Goal: Transaction & Acquisition: Obtain resource

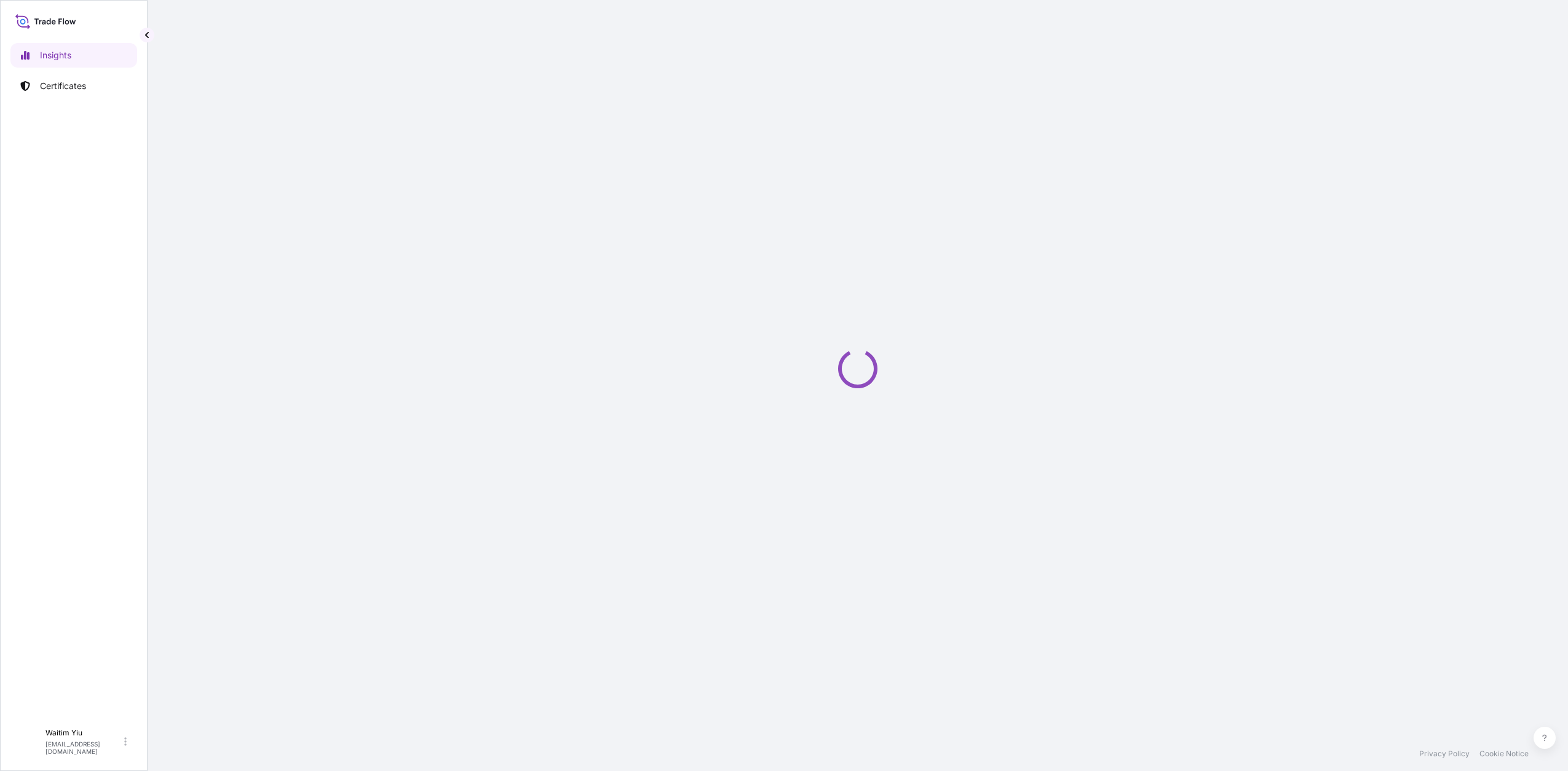
select select "2025"
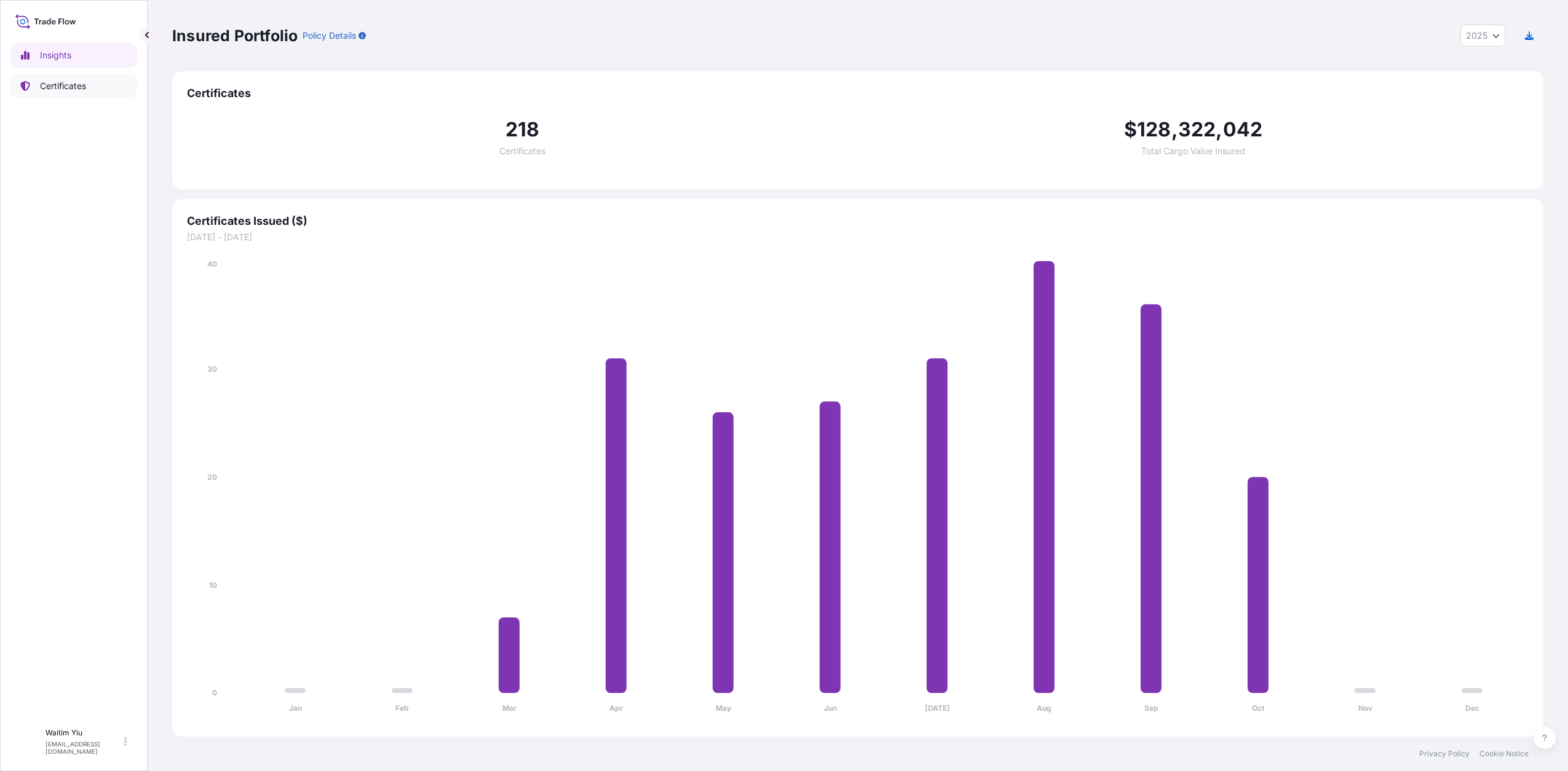
click at [60, 89] on p "Certificates" at bounding box center [63, 86] width 46 height 12
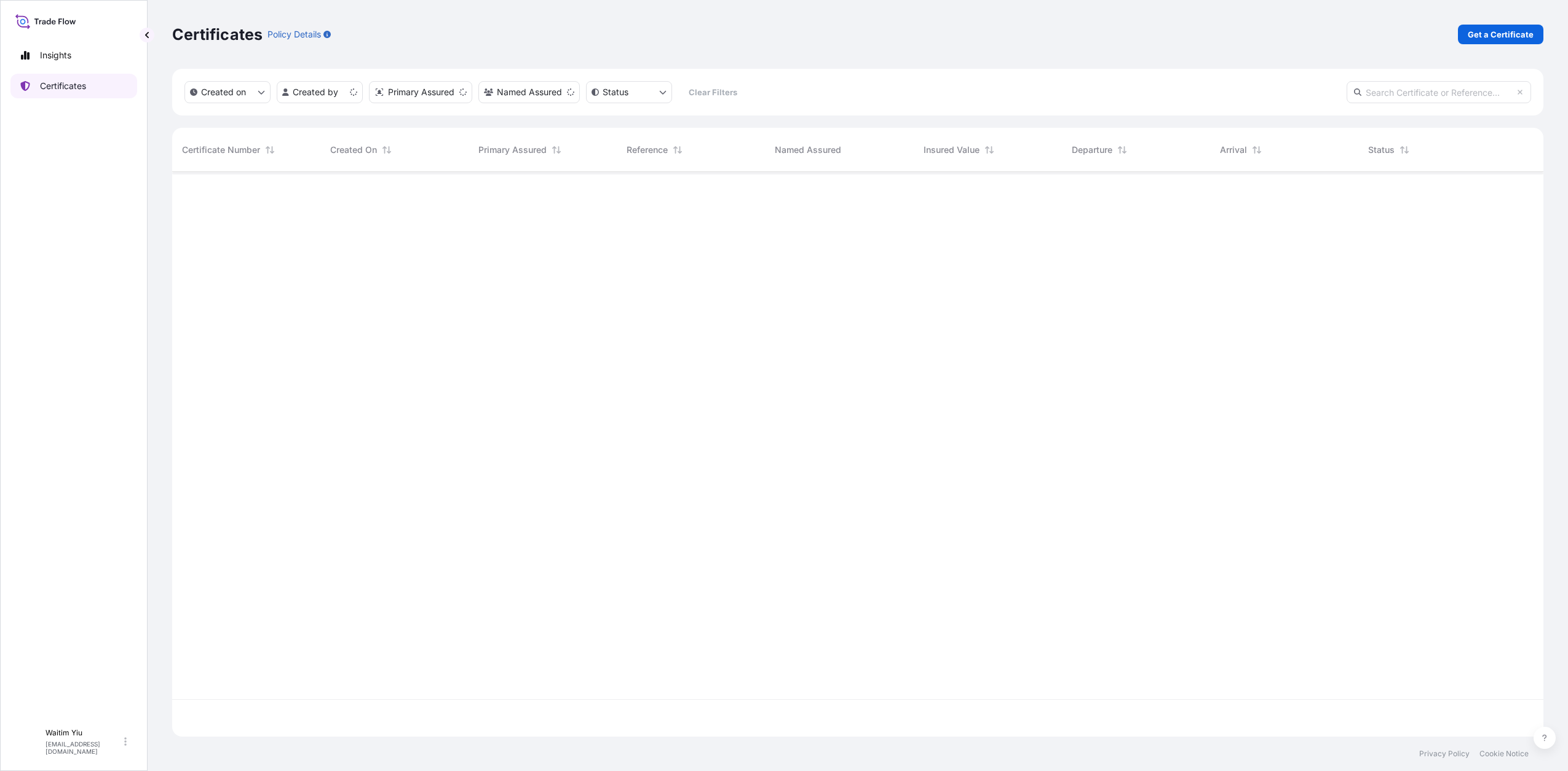
scroll to position [560, 1360]
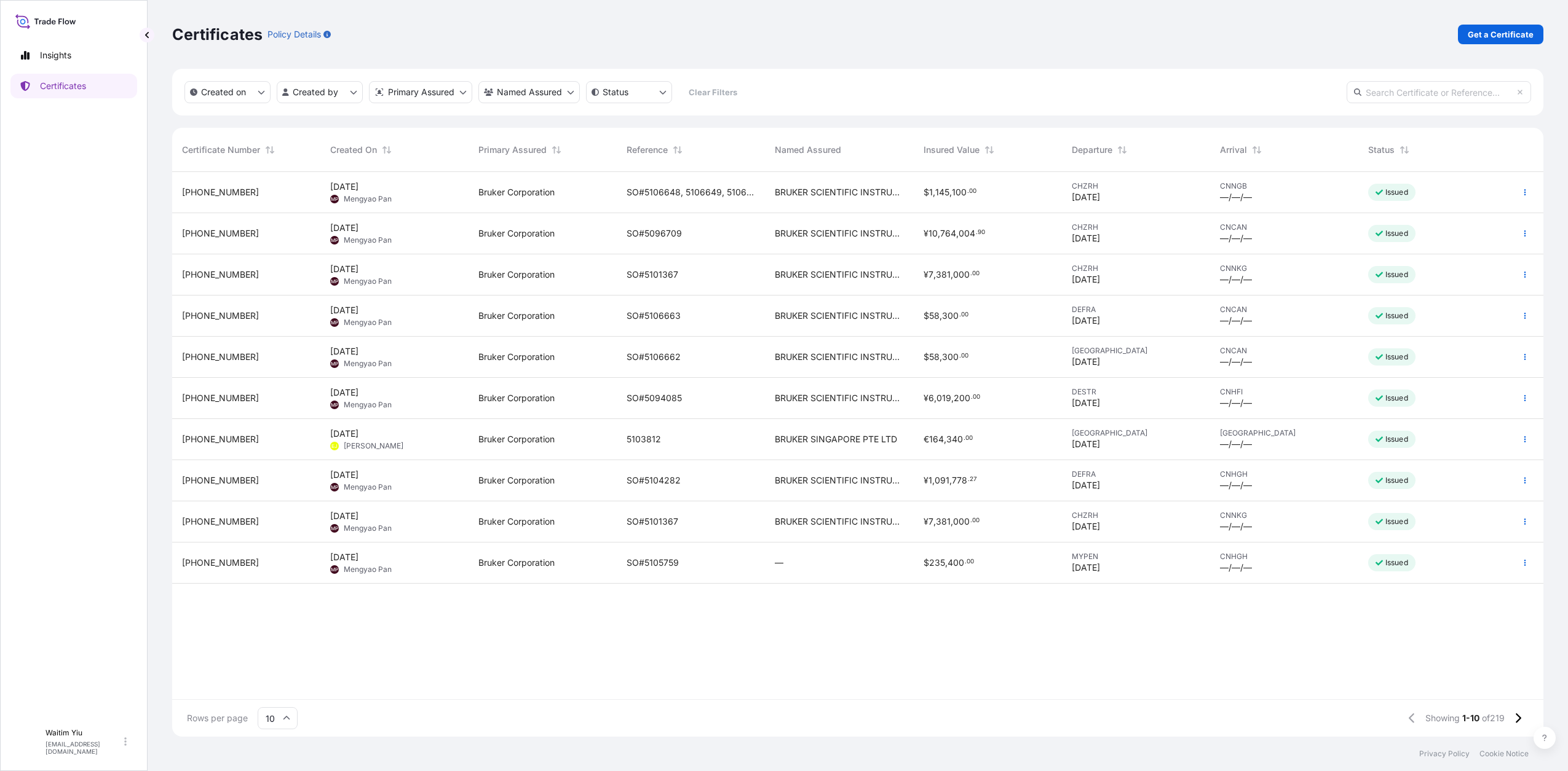
click at [1075, 197] on span "[DATE]" at bounding box center [1086, 197] width 28 height 12
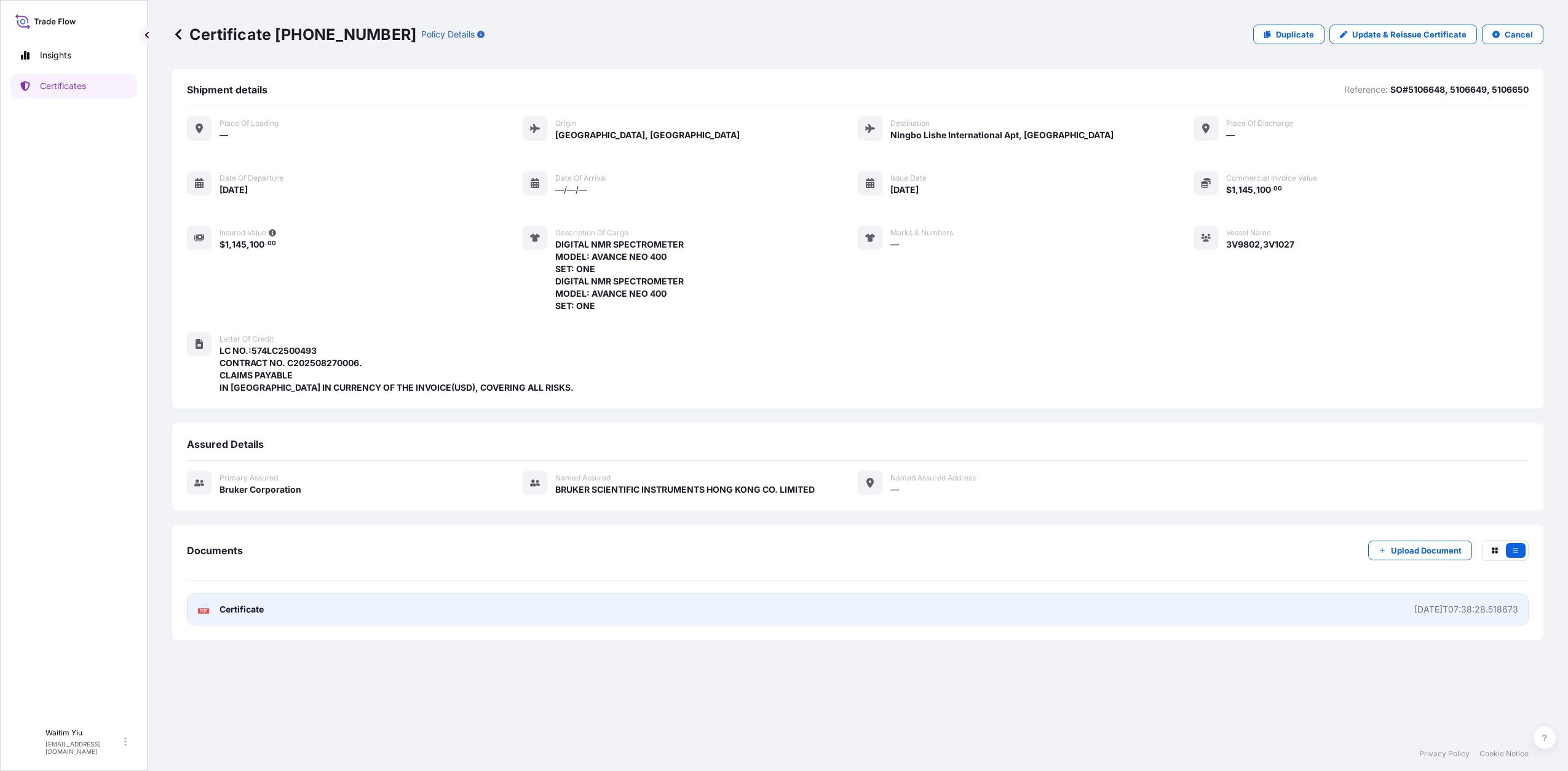
click at [1396, 612] on link "PDF Certificate [DATE]T07:38:28.518673" at bounding box center [858, 609] width 1342 height 32
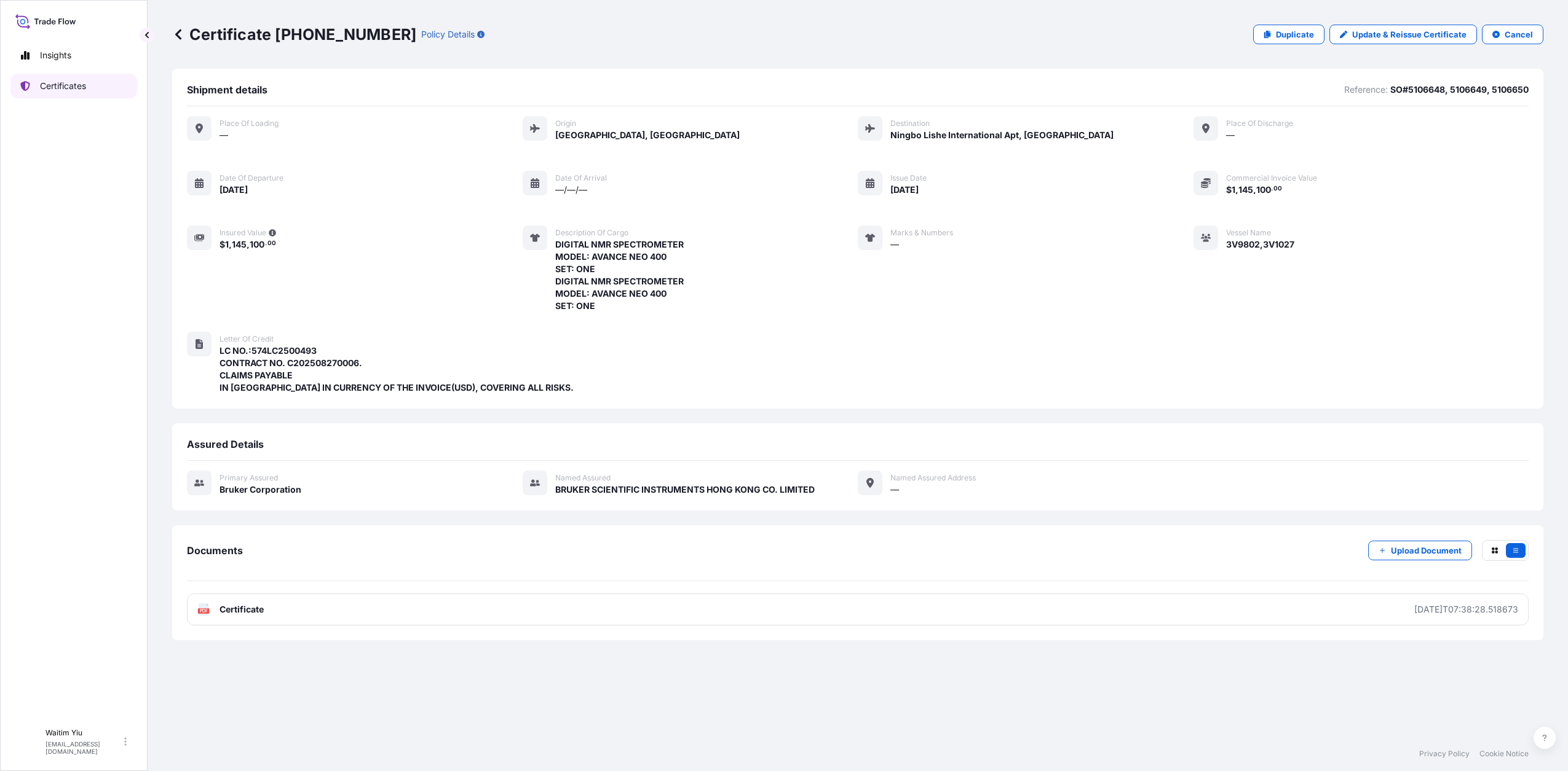
click at [76, 80] on p "Certificates" at bounding box center [63, 86] width 46 height 12
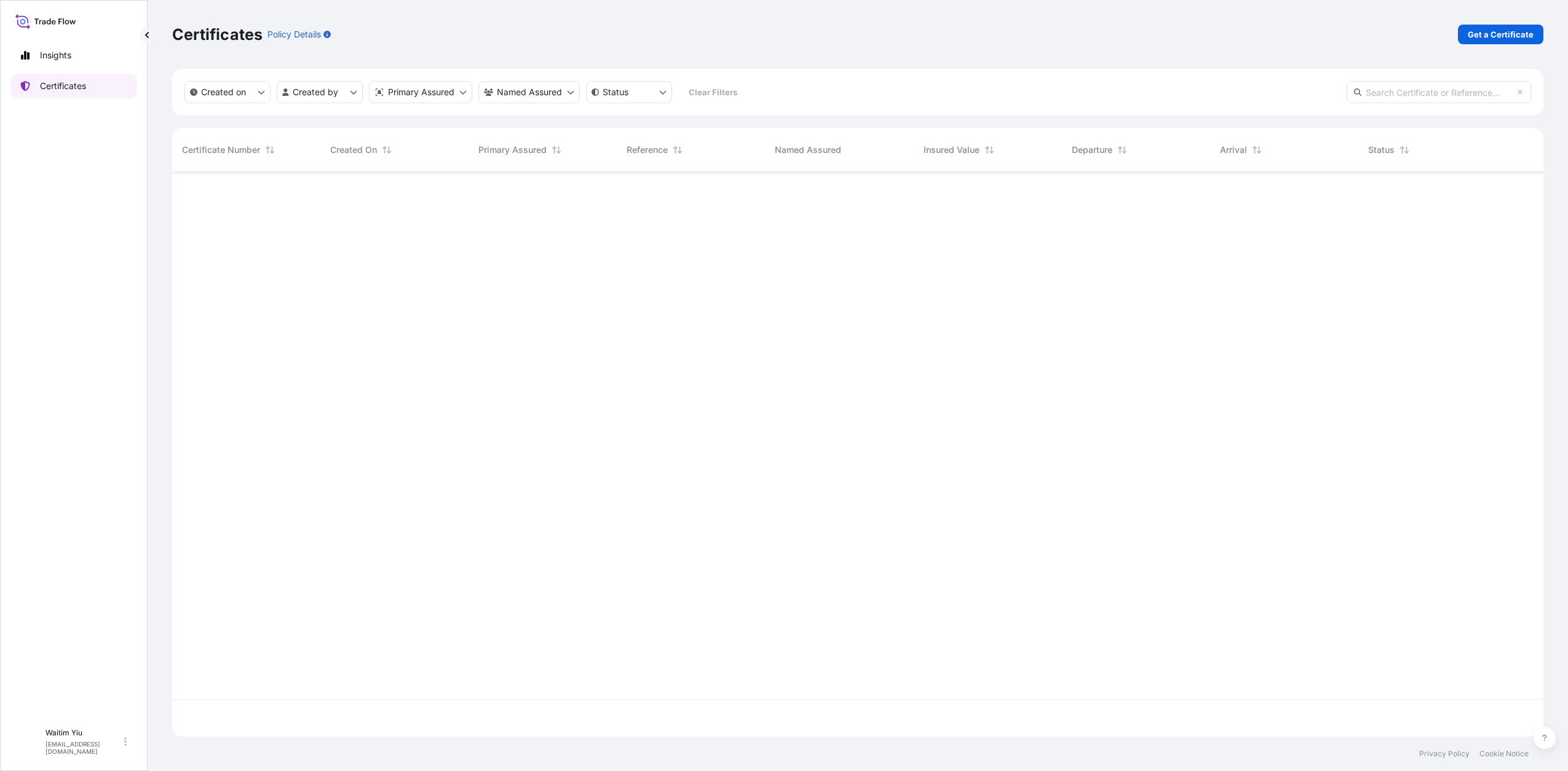
scroll to position [560, 1360]
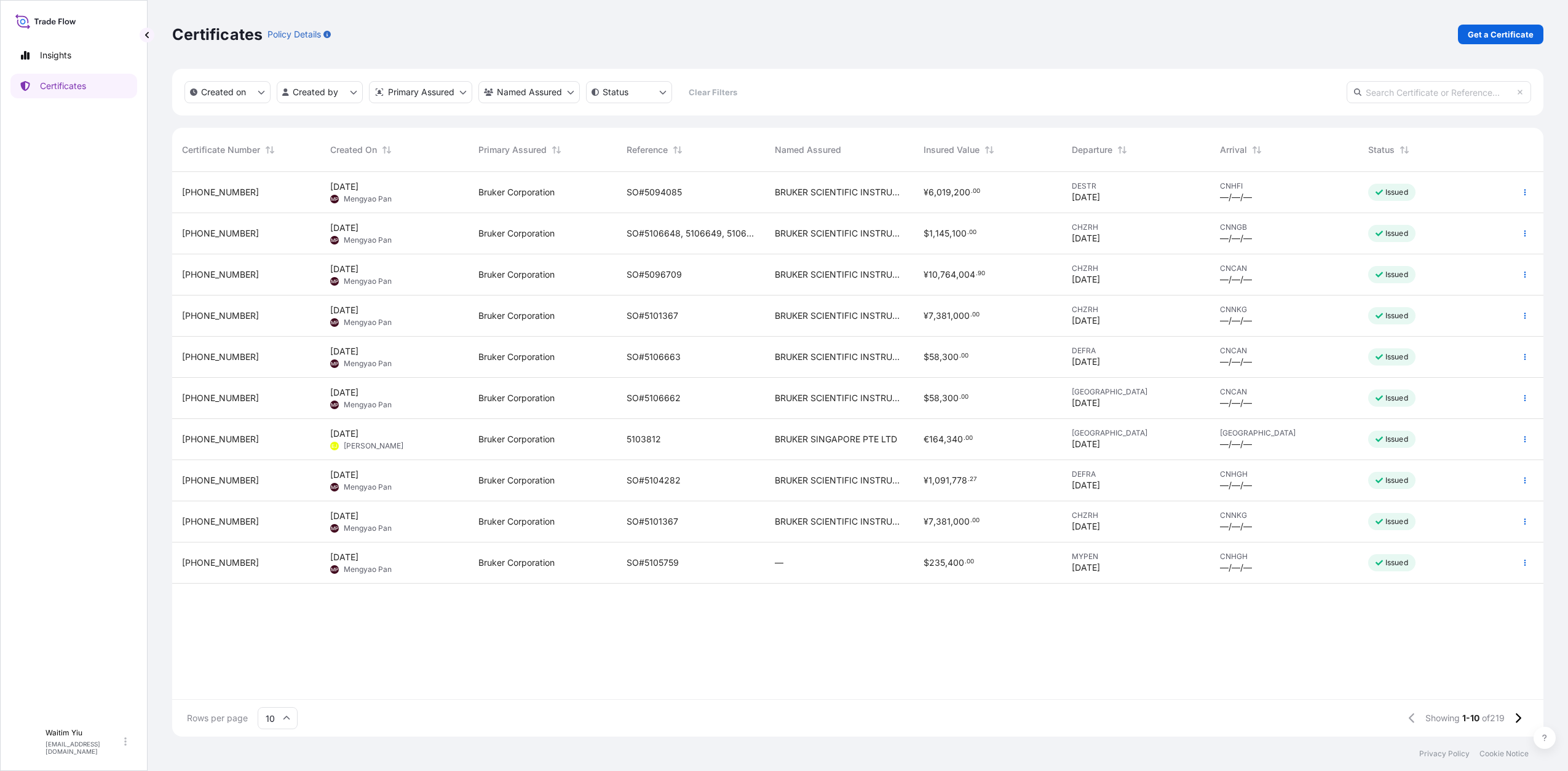
click at [826, 314] on span "BRUKER SCIENTIFIC INSTRUMENTS HONG KONG CO. LIMITED" at bounding box center [839, 316] width 129 height 12
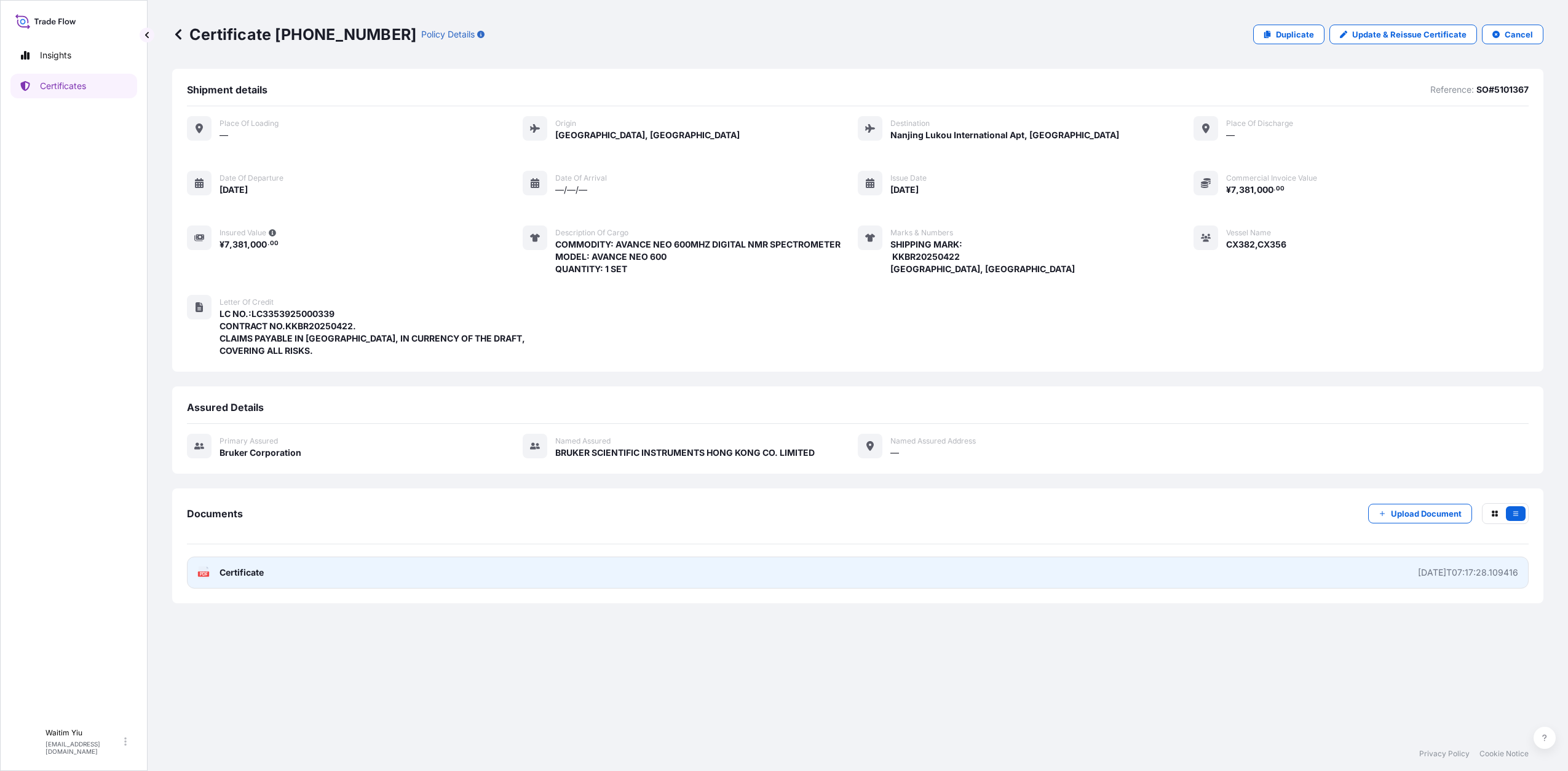
click at [899, 568] on link "PDF Certificate [DATE]T07:17:28.109416" at bounding box center [858, 573] width 1342 height 32
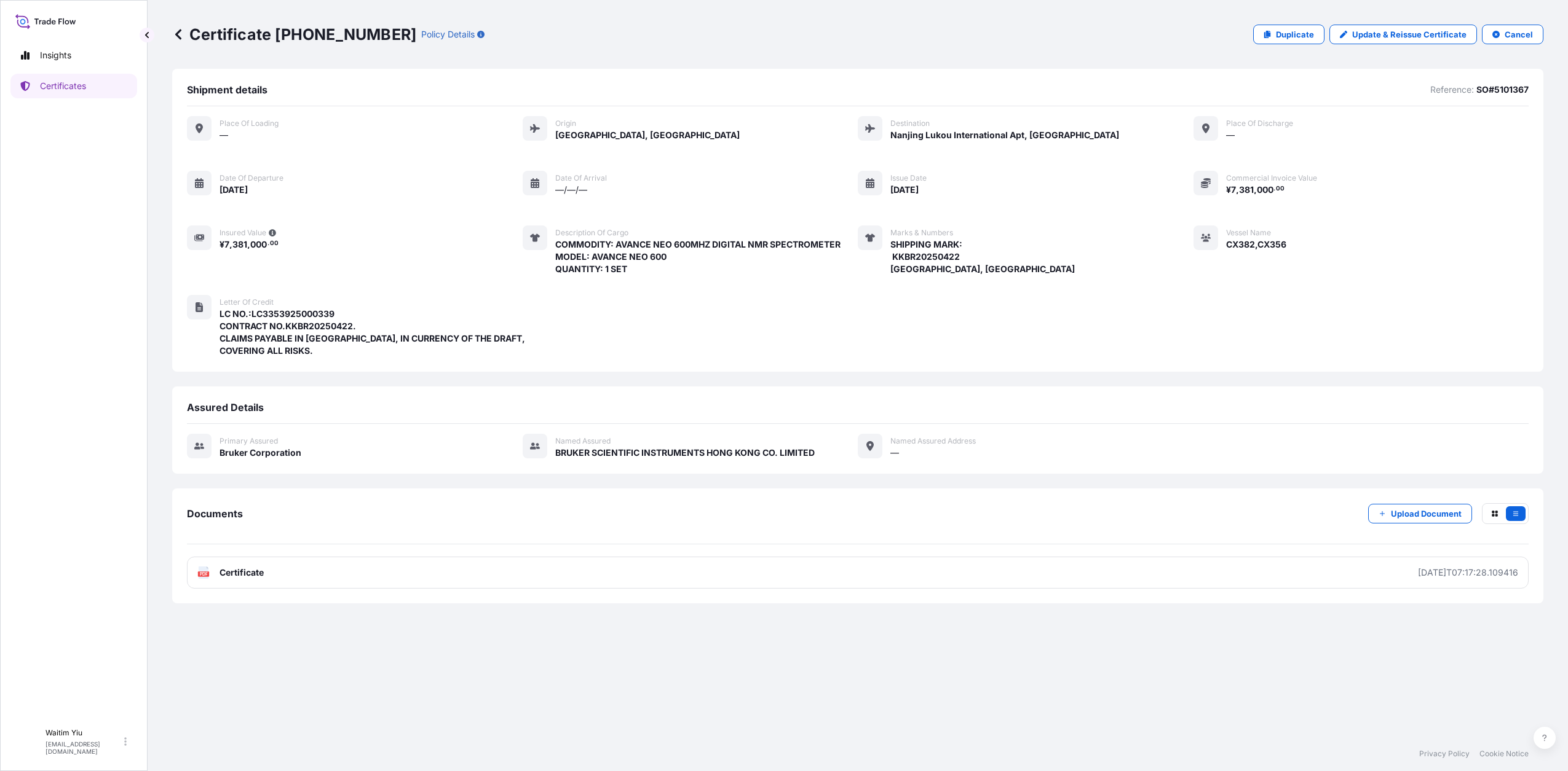
click at [183, 38] on icon at bounding box center [178, 34] width 12 height 12
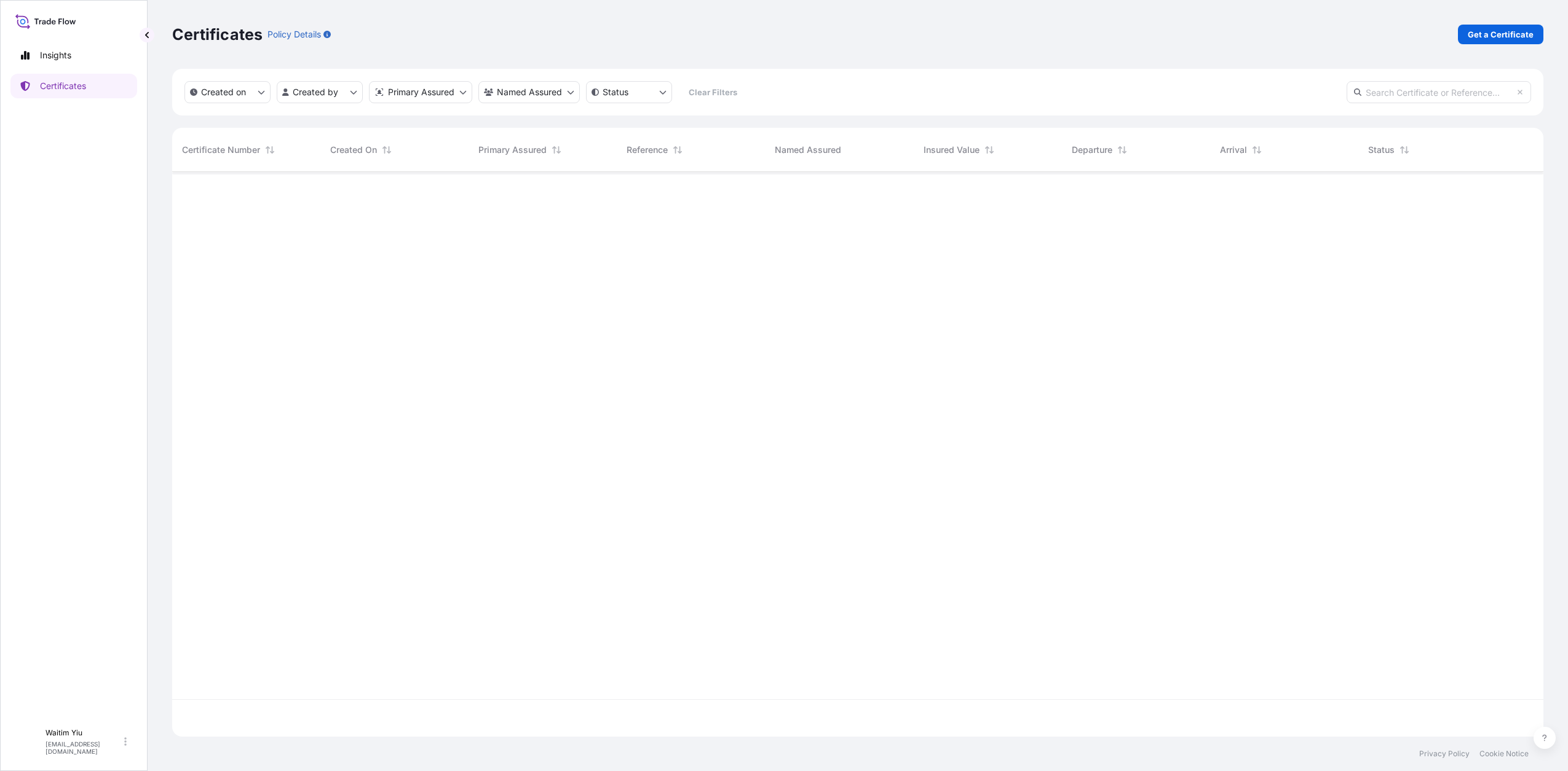
scroll to position [560, 1360]
click at [1501, 43] on link "Get a Certificate" at bounding box center [1501, 34] width 85 height 20
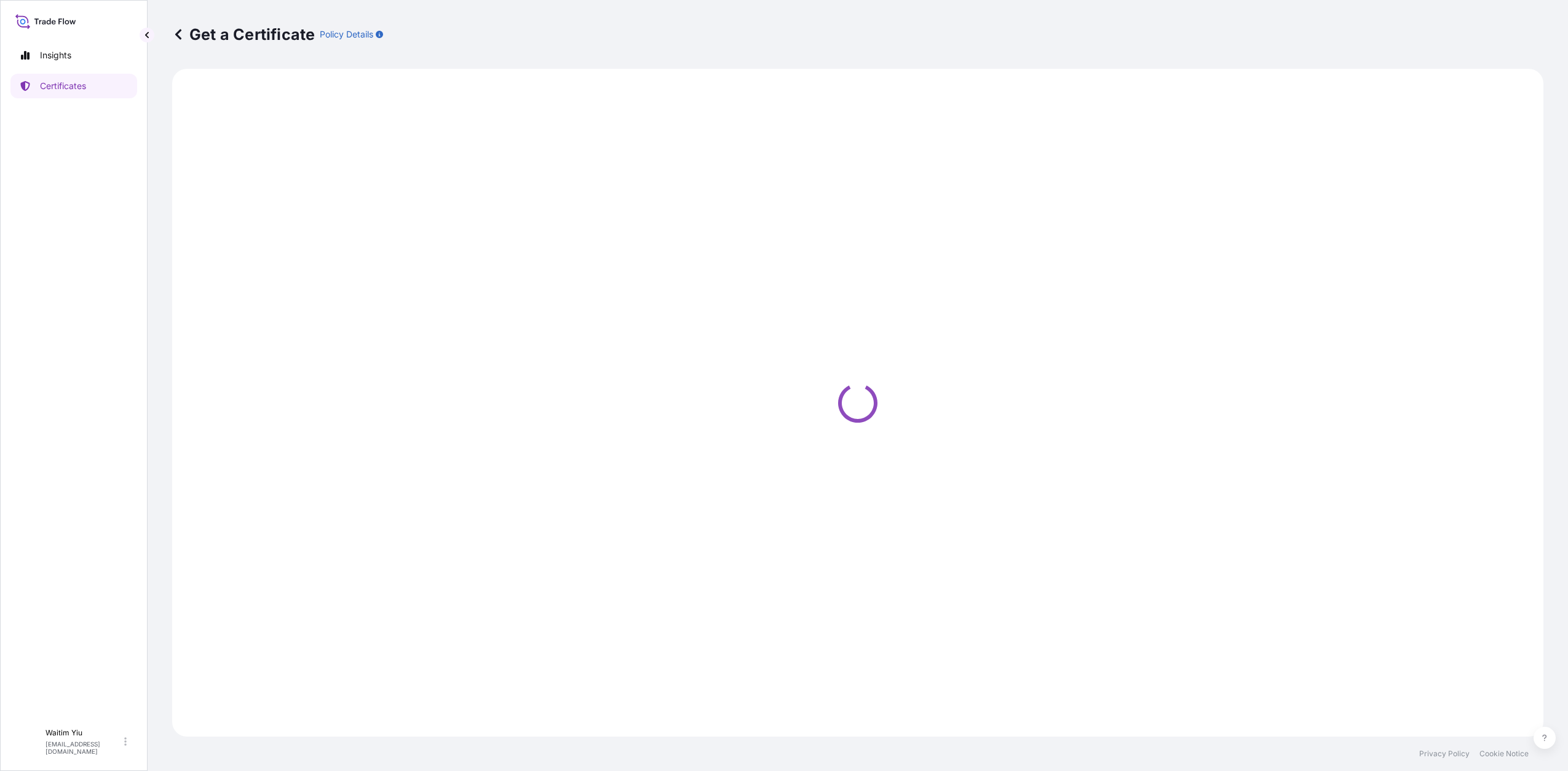
select select "Barge"
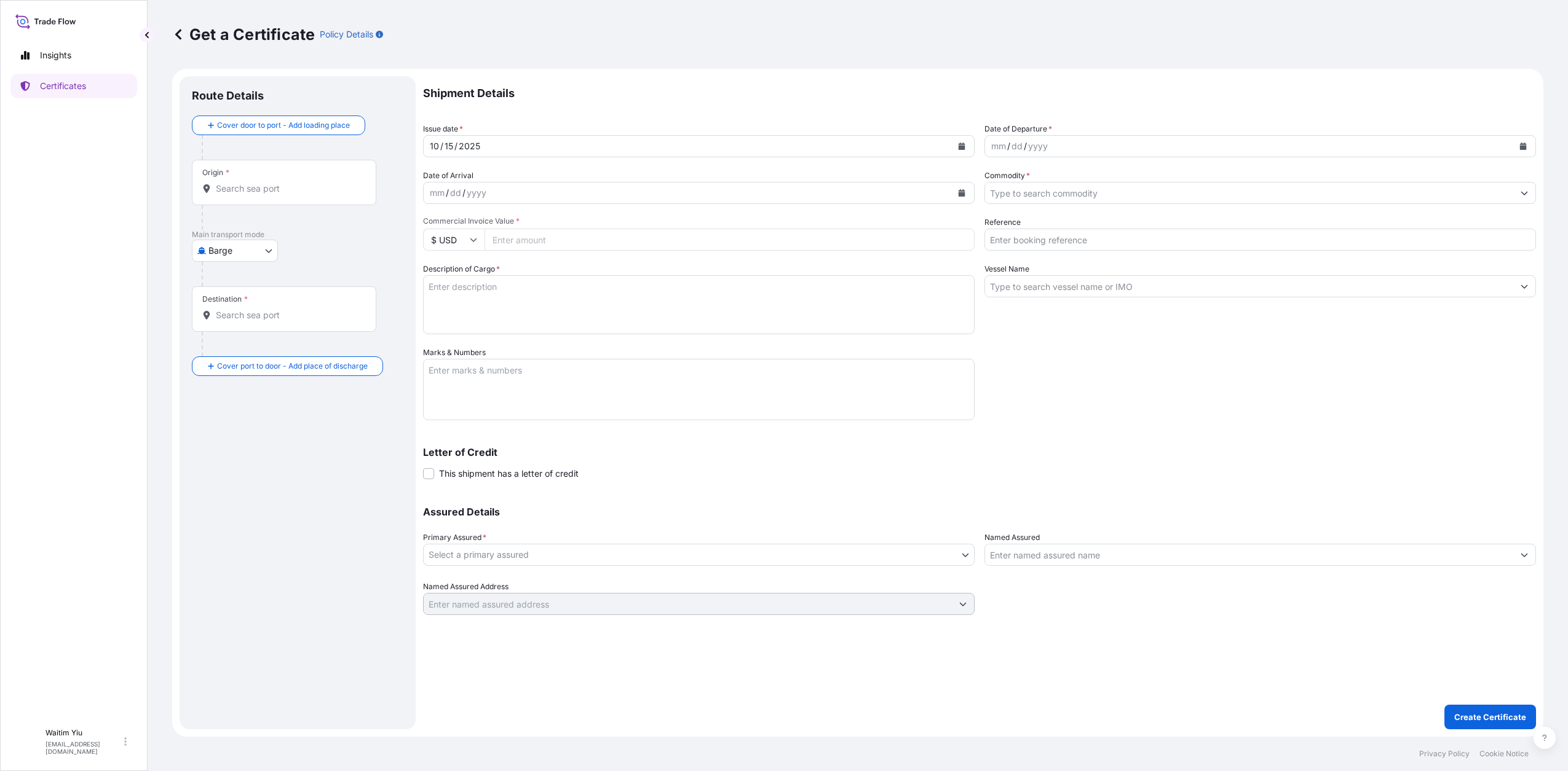
click at [437, 472] on label "This shipment has a letter of credit" at bounding box center [501, 473] width 155 height 13
click at [423, 467] on input "This shipment has a letter of credit" at bounding box center [423, 467] width 0 height 0
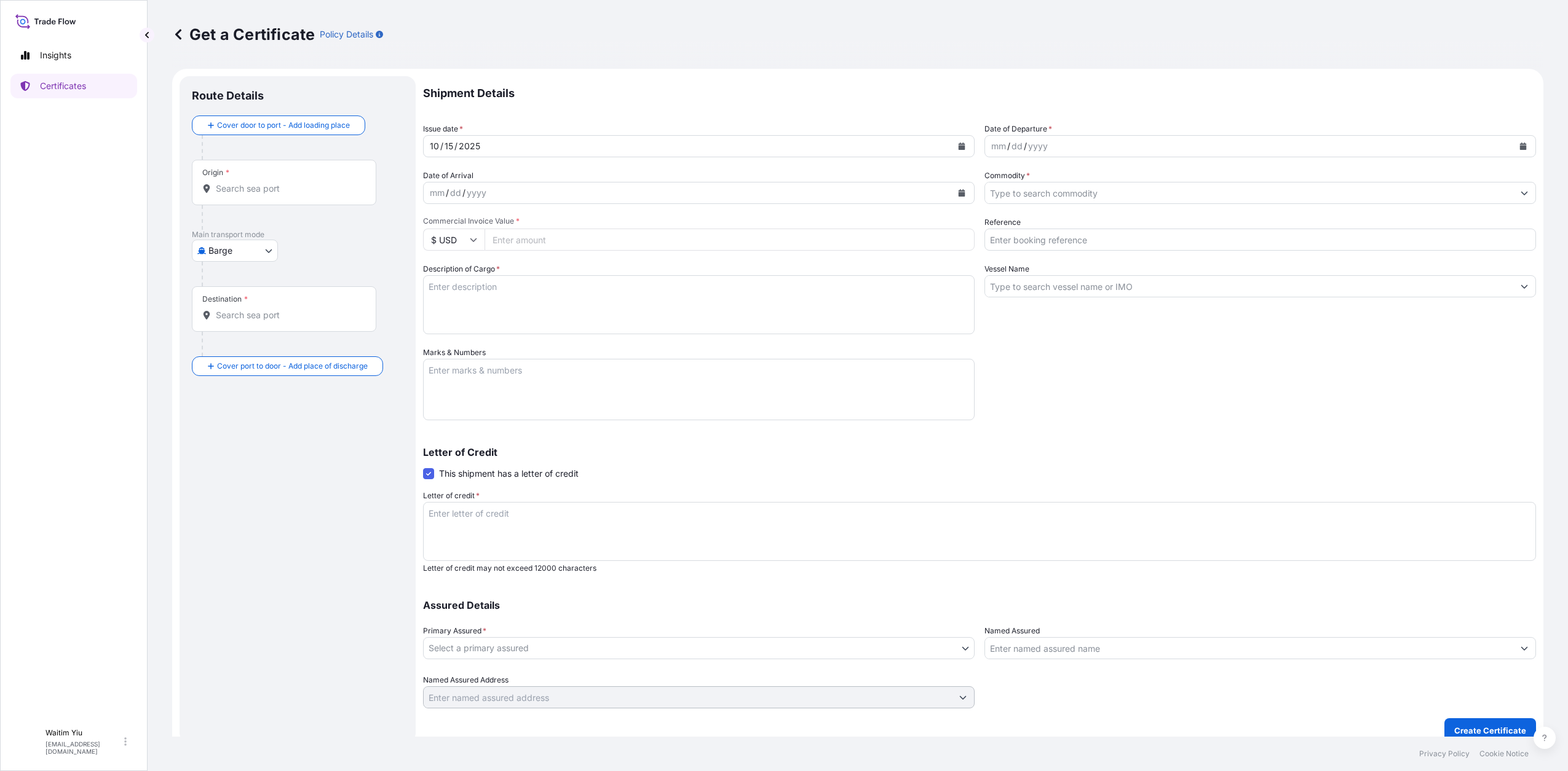
click at [436, 472] on label "This shipment has a letter of credit" at bounding box center [501, 473] width 155 height 13
click at [423, 467] on input "This shipment has a letter of credit" at bounding box center [423, 467] width 0 height 0
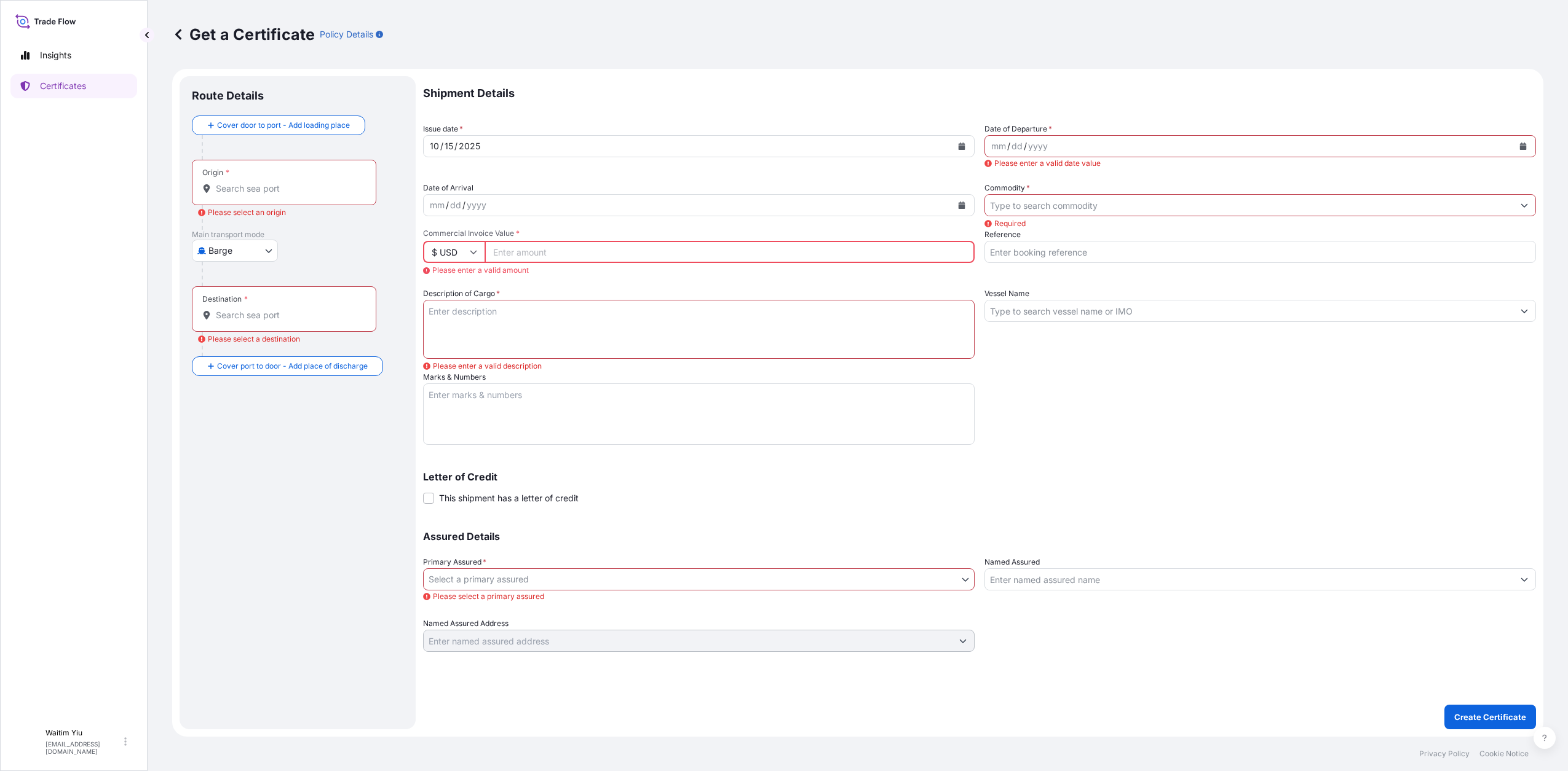
click at [436, 472] on p "Letter of Credit" at bounding box center [979, 477] width 1113 height 10
click at [421, 497] on form "Route Details Cover door to port - Add loading place Place of loading Road / In…" at bounding box center [857, 402] width 1371 height 668
click at [431, 495] on span at bounding box center [429, 499] width 11 height 11
click at [423, 492] on input "This shipment has a letter of credit" at bounding box center [423, 492] width 0 height 0
